Goal: Find specific page/section: Find specific page/section

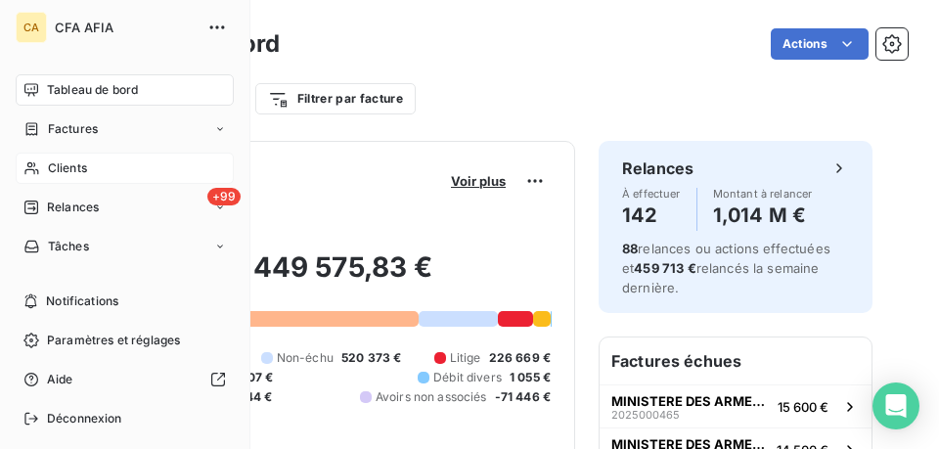
click at [63, 168] on span "Clients" at bounding box center [67, 168] width 39 height 18
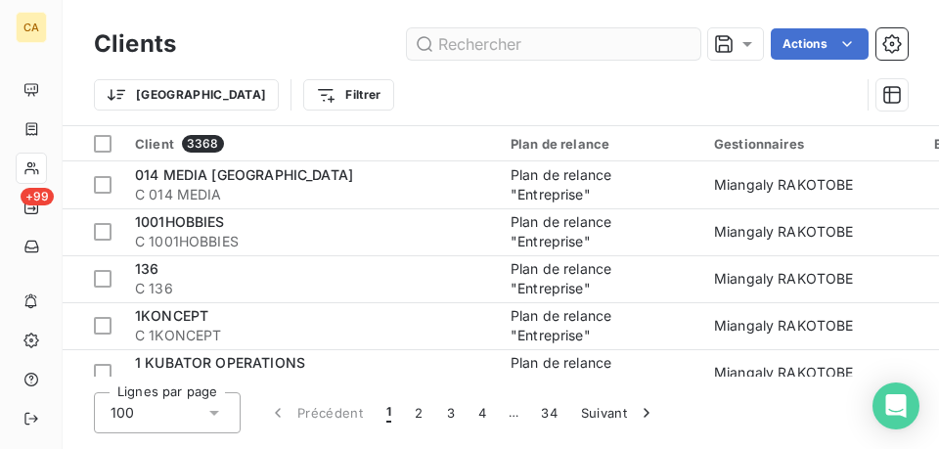
click at [493, 41] on input "text" at bounding box center [554, 43] width 294 height 31
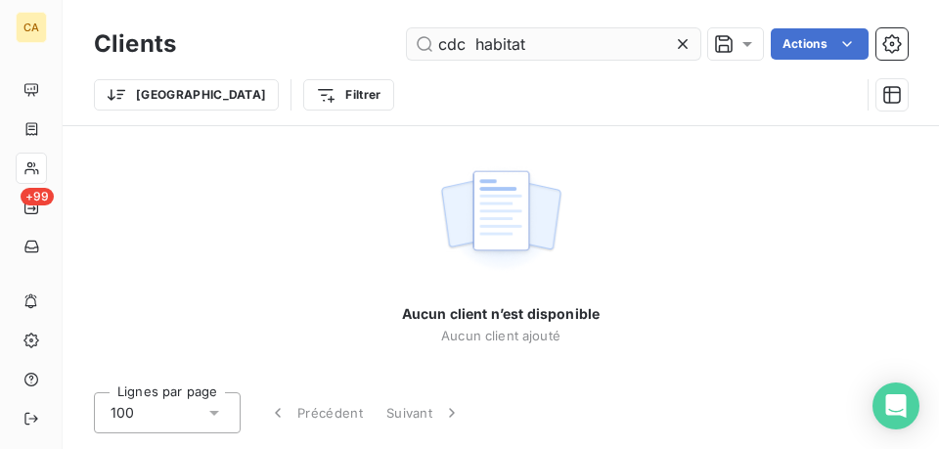
click at [475, 43] on input "cdc habitat" at bounding box center [554, 43] width 294 height 31
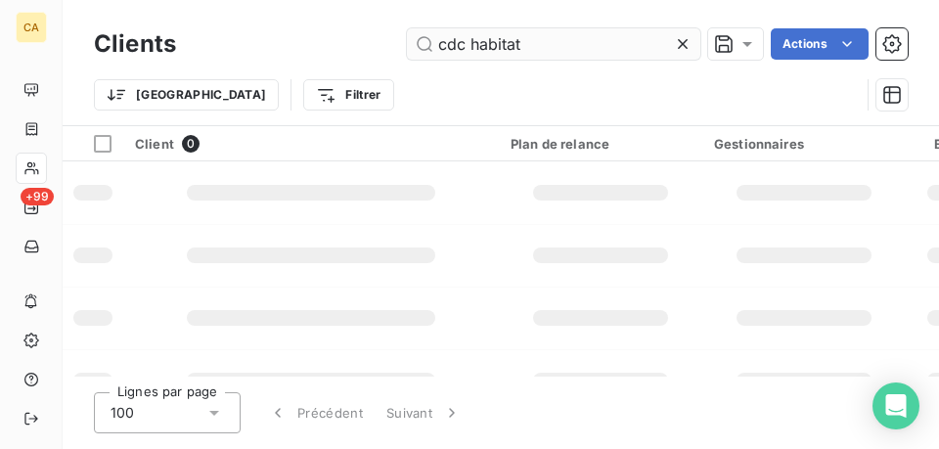
type input "cdc habitat"
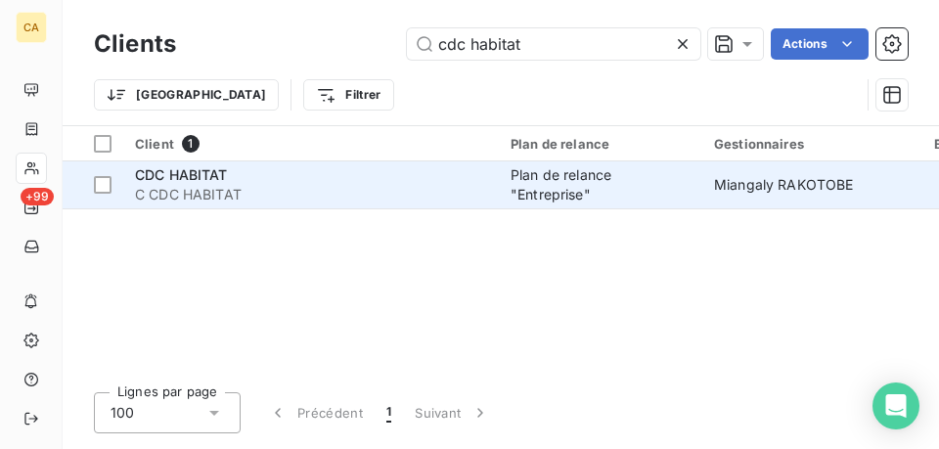
click at [399, 187] on span "C CDC HABITAT" at bounding box center [311, 195] width 352 height 20
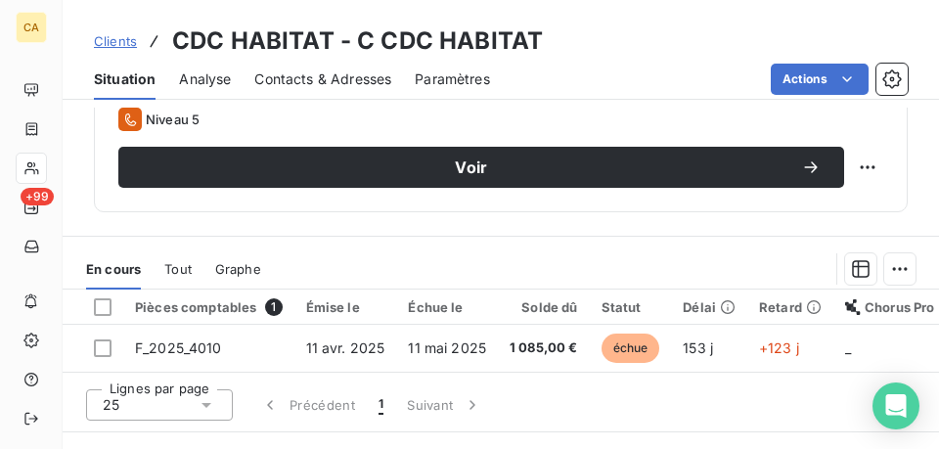
scroll to position [734, 0]
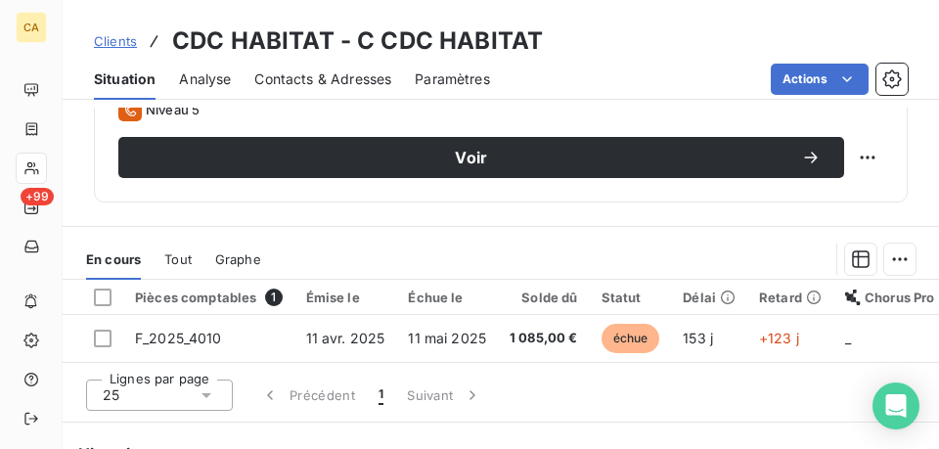
click at [180, 257] on span "Tout" at bounding box center [177, 259] width 27 height 16
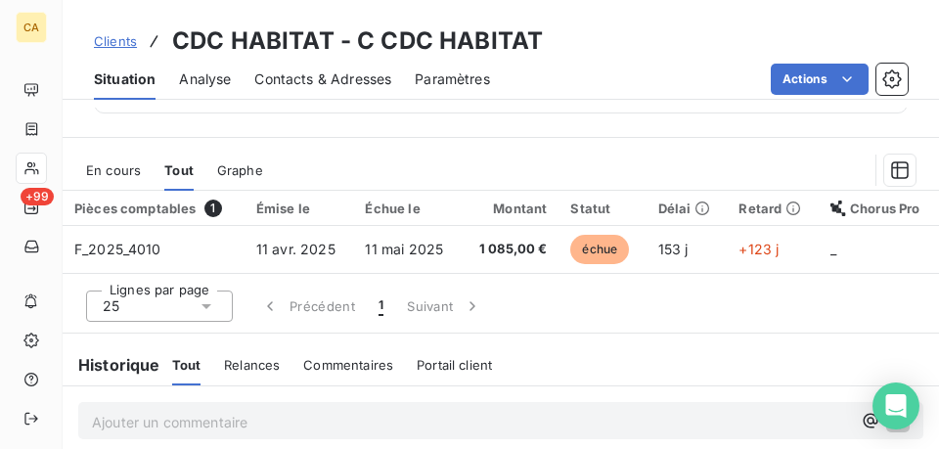
scroll to position [832, 0]
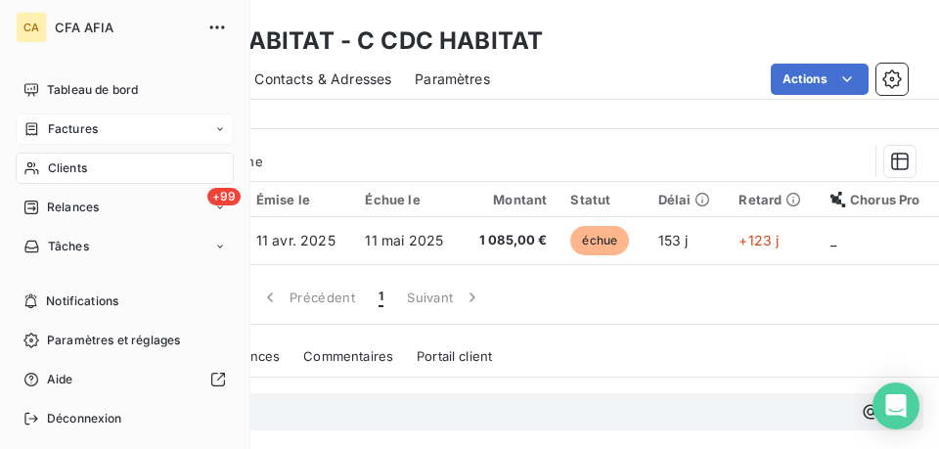
click at [71, 125] on span "Factures" at bounding box center [73, 129] width 50 height 18
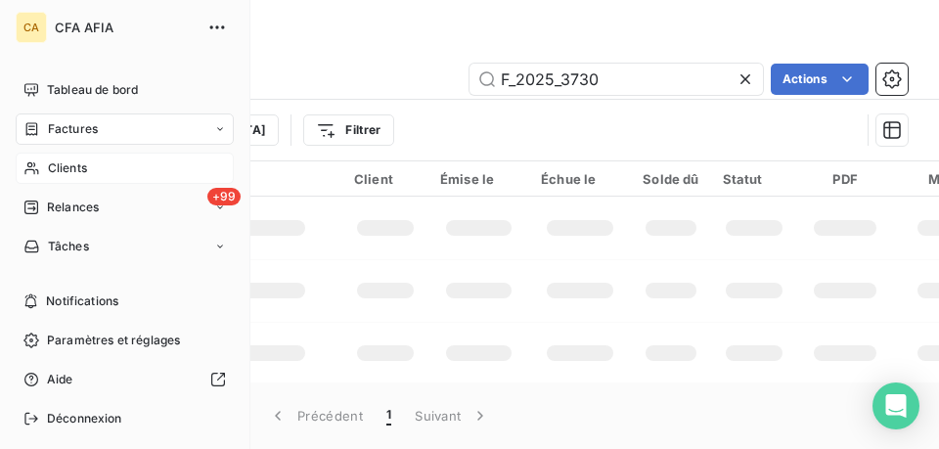
click at [62, 130] on span "Factures" at bounding box center [73, 129] width 50 height 18
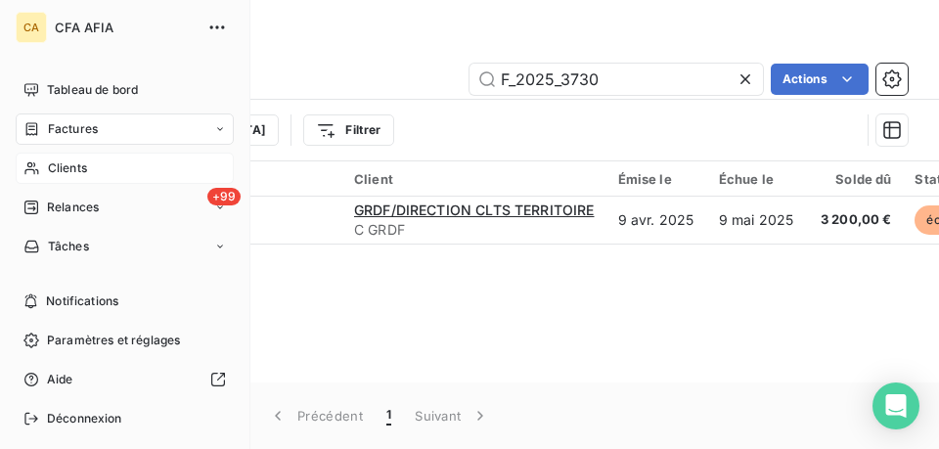
click at [48, 131] on span "Factures" at bounding box center [73, 129] width 50 height 18
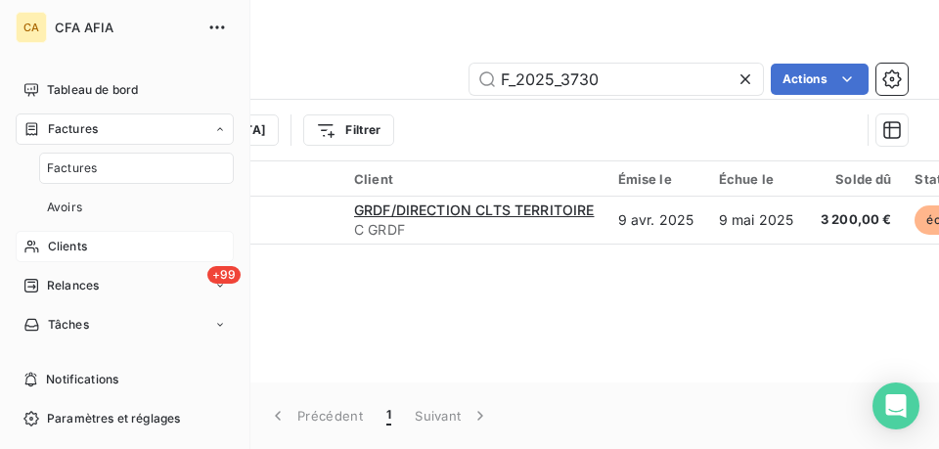
click at [79, 171] on span "Factures" at bounding box center [72, 168] width 50 height 18
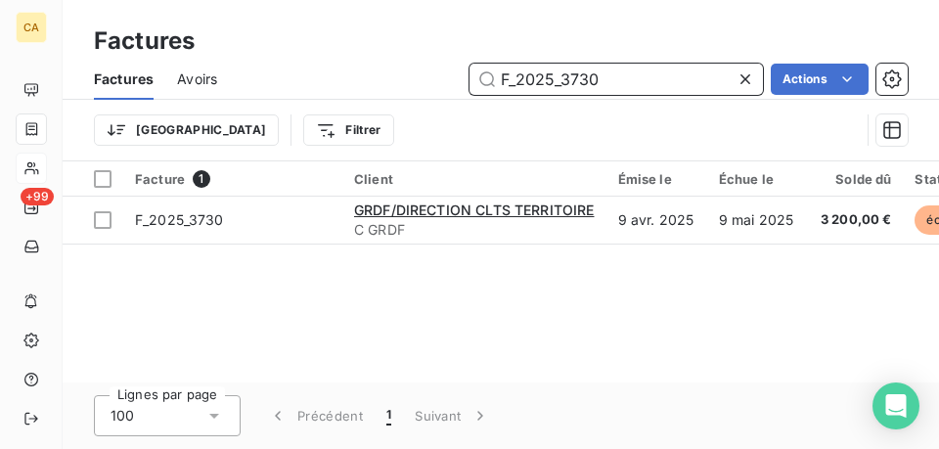
drag, startPoint x: 613, startPoint y: 89, endPoint x: 414, endPoint y: 86, distance: 199.6
click at [415, 87] on div "F_2025_3730 Actions" at bounding box center [574, 79] width 667 height 31
paste input "2025_7185"
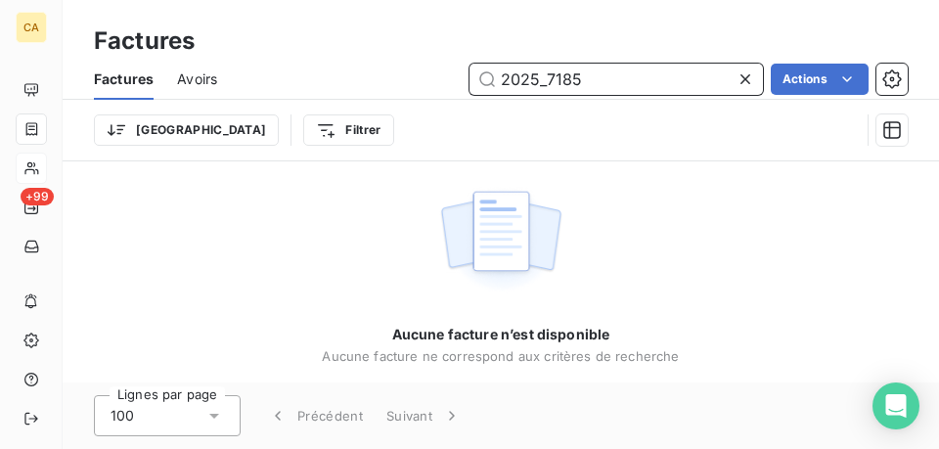
click at [534, 84] on input "2025_7185" at bounding box center [617, 79] width 294 height 31
type input "F_2025_7185"
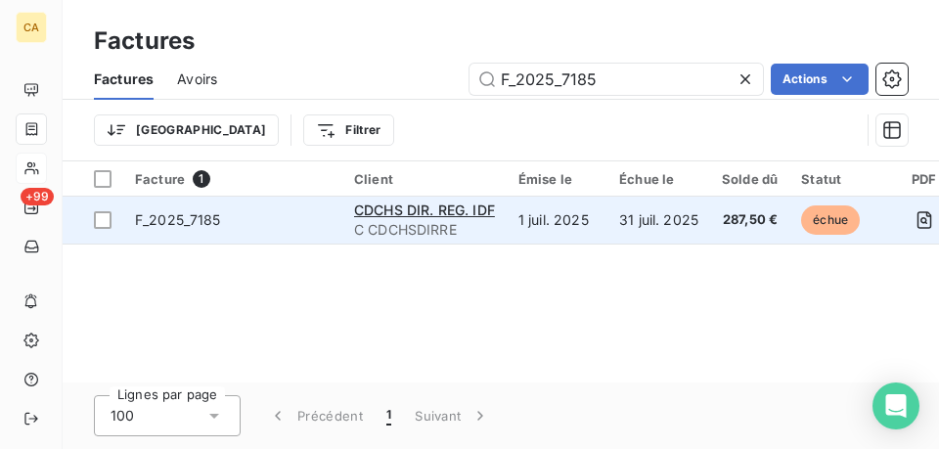
click at [310, 228] on span "F_2025_7185" at bounding box center [233, 220] width 196 height 20
